Goal: Task Accomplishment & Management: Use online tool/utility

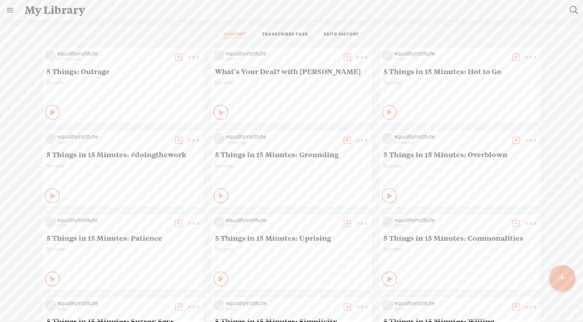
click at [189, 58] on t at bounding box center [194, 57] width 10 height 10
click at [152, 80] on link "Edit" at bounding box center [158, 81] width 75 height 17
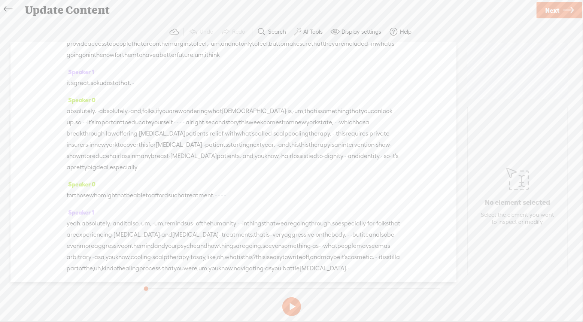
scroll to position [243, 0]
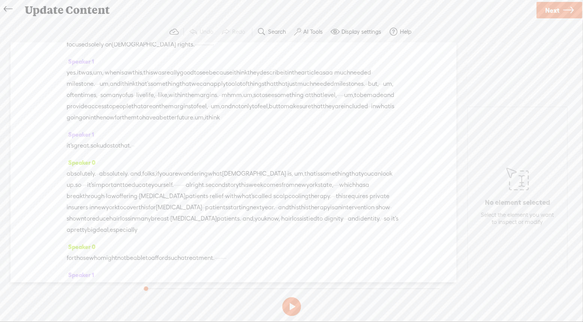
drag, startPoint x: 210, startPoint y: 125, endPoint x: 400, endPoint y: 130, distance: 189.9
click at [400, 130] on div "Speaker 0 [S] · · · · · · hey there. welcome to five things live. i'm bernadett…" at bounding box center [233, 163] width 446 height 240
click at [211, 105] on span at bounding box center [206, 105] width 11 height 13
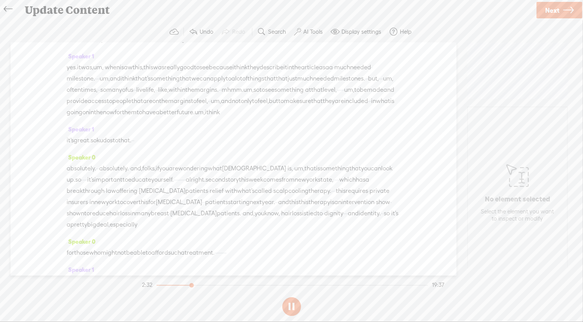
drag, startPoint x: 289, startPoint y: 143, endPoint x: 221, endPoint y: 145, distance: 67.8
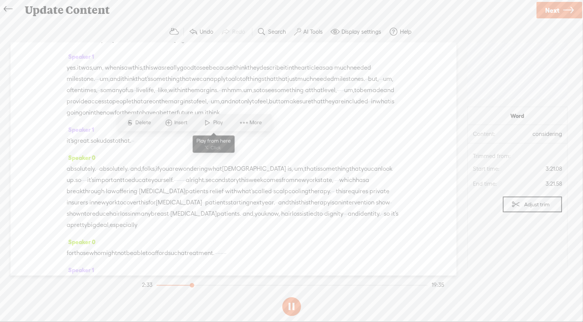
click at [215, 123] on span "Play" at bounding box center [219, 122] width 12 height 7
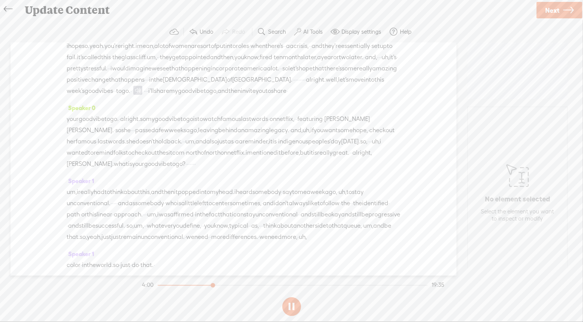
scroll to position [1450, 0]
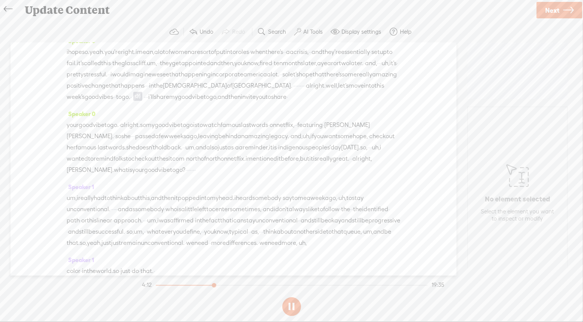
drag, startPoint x: 256, startPoint y: 139, endPoint x: 163, endPoint y: 139, distance: 93.3
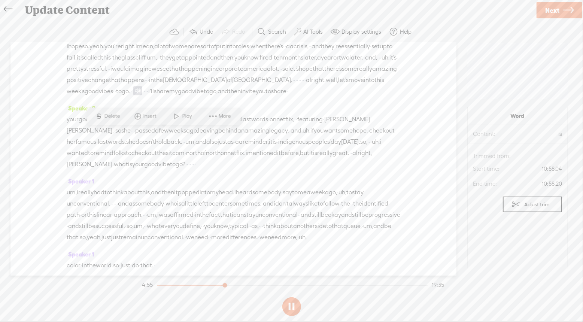
scroll to position [1461, 0]
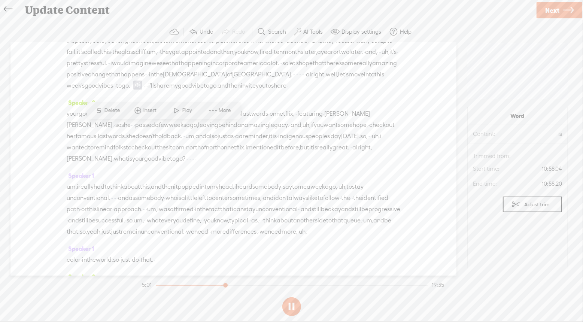
click at [296, 305] on button at bounding box center [291, 306] width 19 height 19
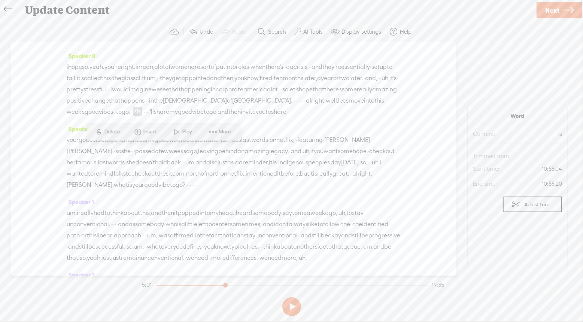
scroll to position [1430, 0]
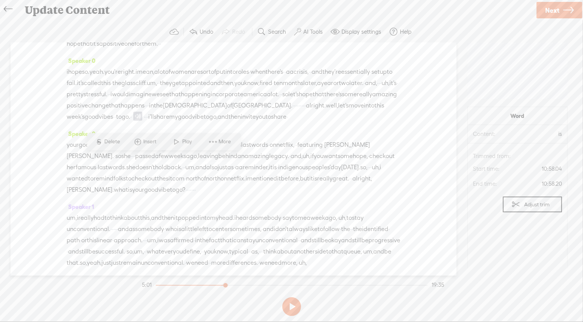
drag, startPoint x: 201, startPoint y: 218, endPoint x: 113, endPoint y: 218, distance: 88.4
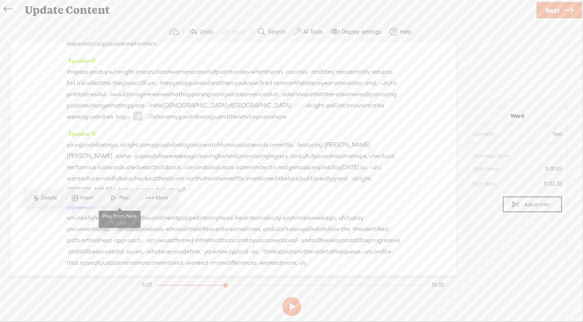
click at [122, 196] on span "Play" at bounding box center [125, 197] width 12 height 7
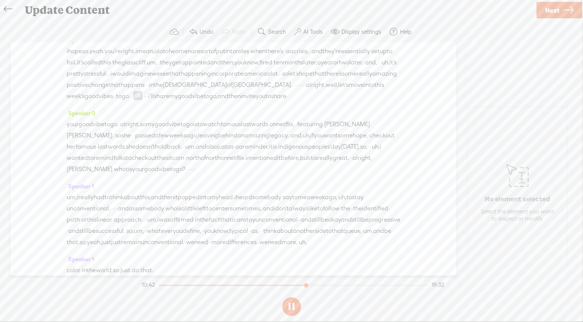
scroll to position [1456, 0]
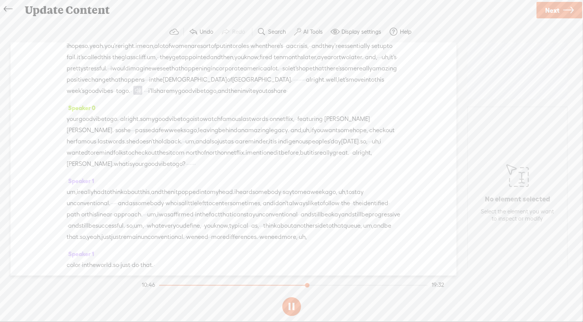
click at [292, 306] on button at bounding box center [291, 306] width 19 height 19
drag, startPoint x: 367, startPoint y: 216, endPoint x: 372, endPoint y: 233, distance: 17.2
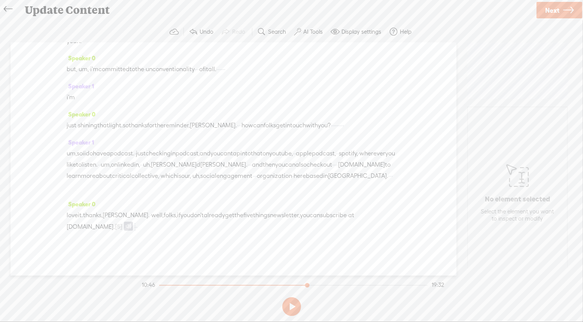
scroll to position [2902, 0]
click at [568, 12] on icon at bounding box center [568, 10] width 10 height 19
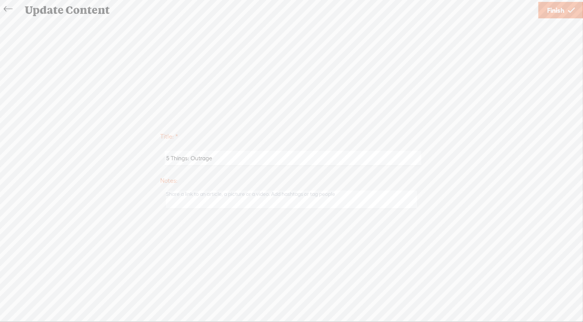
click at [558, 9] on span "Finish" at bounding box center [555, 10] width 17 height 19
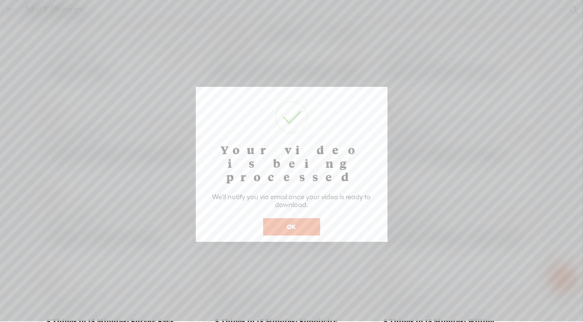
click at [306, 218] on button "OK" at bounding box center [291, 226] width 57 height 17
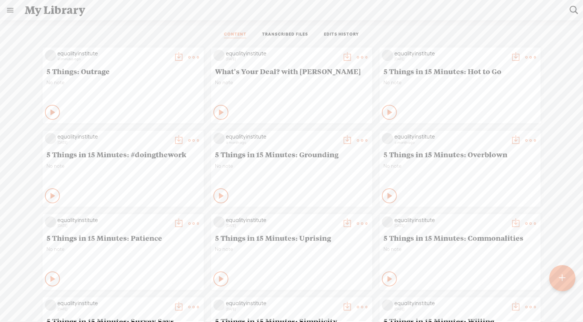
click at [190, 55] on t at bounding box center [194, 57] width 10 height 10
click at [144, 81] on link "Edit" at bounding box center [158, 81] width 75 height 17
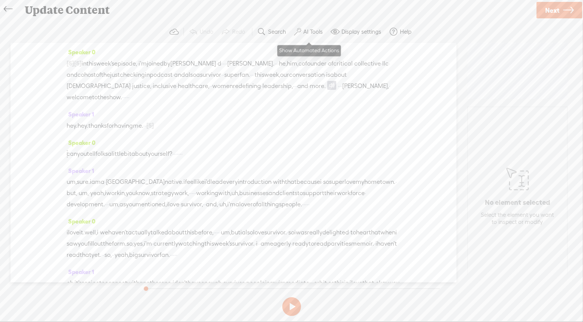
click at [311, 31] on label "AI Tools" at bounding box center [312, 31] width 19 height 7
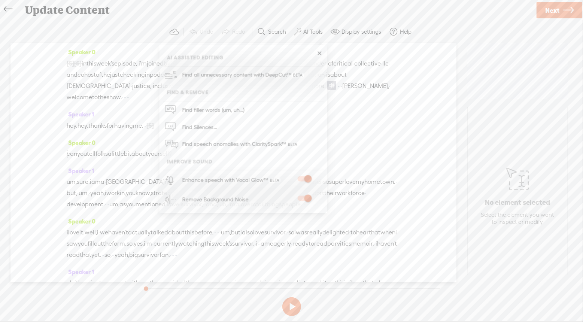
click at [321, 53] on link at bounding box center [319, 53] width 7 height 7
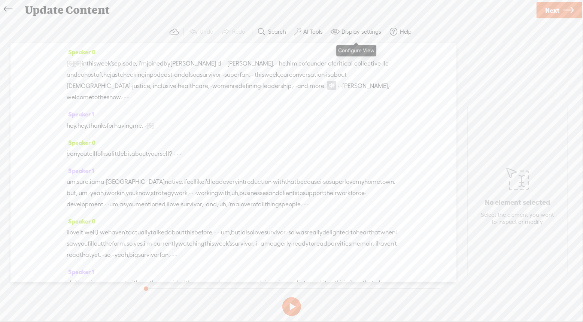
click at [354, 29] on label "Display settings" at bounding box center [362, 31] width 40 height 7
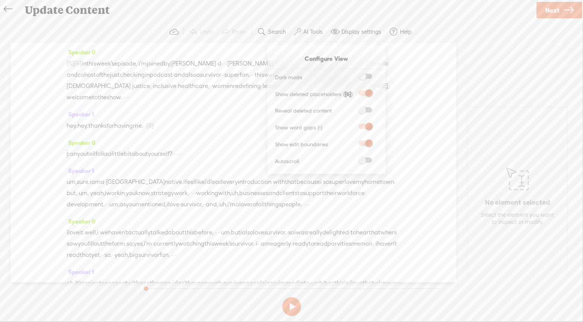
click at [447, 15] on div "Update Content" at bounding box center [277, 9] width 516 height 19
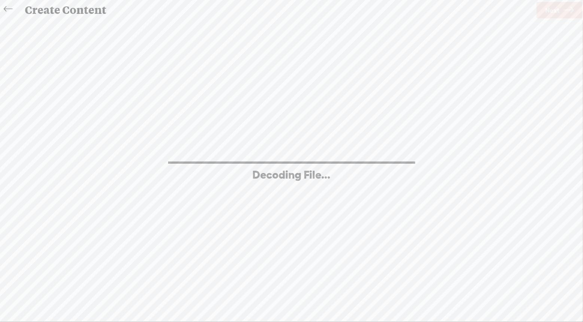
click at [9, 7] on icon at bounding box center [8, 9] width 9 height 17
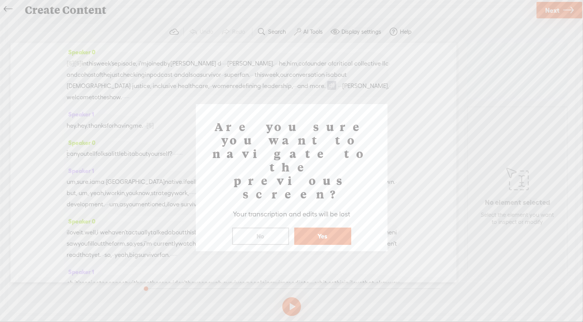
click at [333, 228] on button "Yes" at bounding box center [322, 236] width 57 height 17
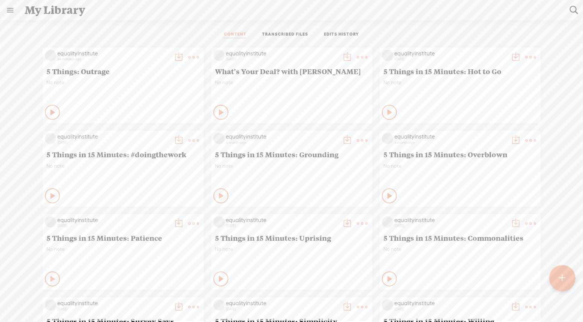
click at [179, 58] on t at bounding box center [179, 57] width 10 height 10
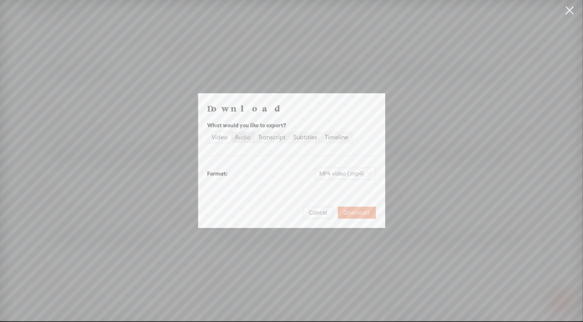
click at [246, 136] on div "Audio" at bounding box center [243, 137] width 16 height 10
click at [231, 132] on input "Audio" at bounding box center [231, 132] width 0 height 0
click at [360, 175] on span "WAV audio (.wav)" at bounding box center [346, 173] width 52 height 11
click at [343, 190] on div "MP3 audio (.mp3)" at bounding box center [339, 189] width 61 height 7
click at [369, 213] on span "Download" at bounding box center [357, 212] width 26 height 7
